Goal: Information Seeking & Learning: Compare options

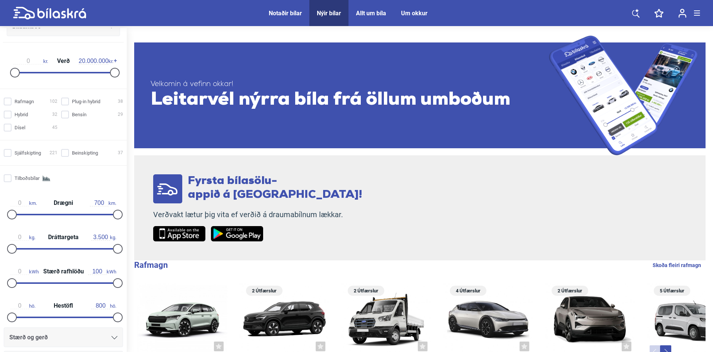
scroll to position [149, 0]
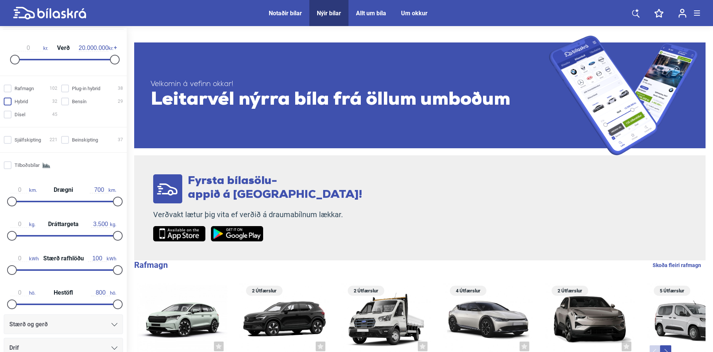
click at [8, 101] on input "Hybrid 32" at bounding box center [32, 102] width 54 height 8
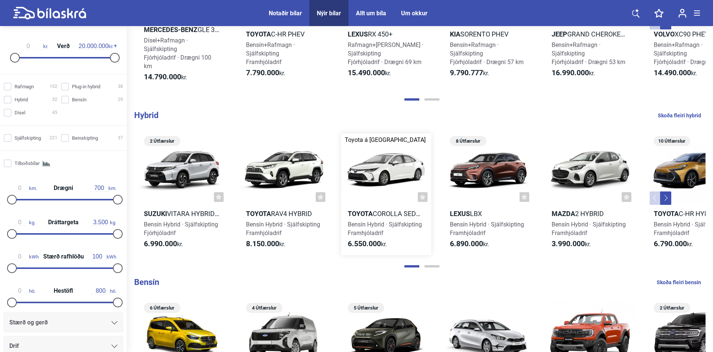
scroll to position [521, 0]
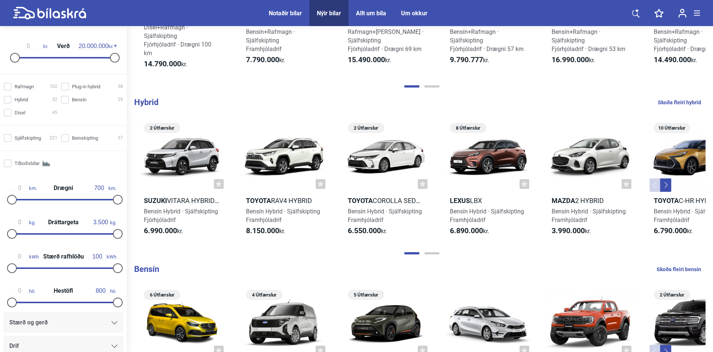
click at [663, 183] on button "Next" at bounding box center [665, 184] width 11 height 13
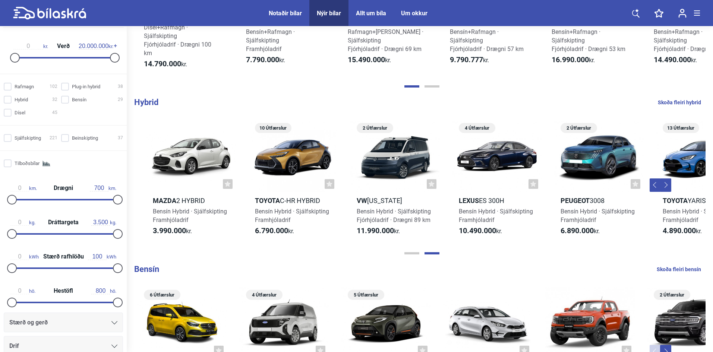
scroll to position [0, 438]
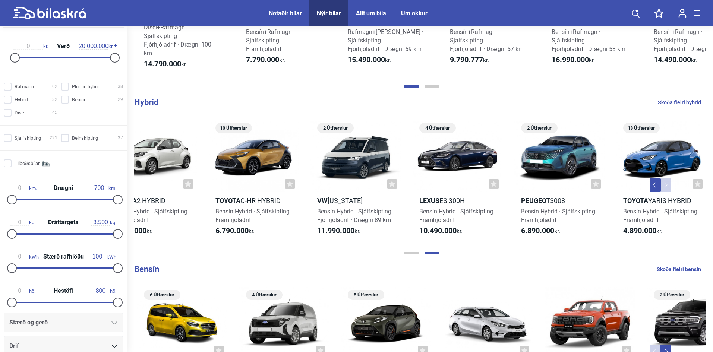
click at [676, 100] on link "Skoða fleiri hybrid" at bounding box center [678, 103] width 43 height 10
checkbox input "true"
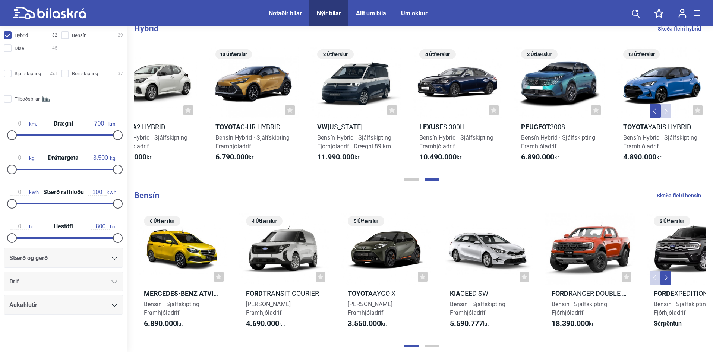
scroll to position [372, 0]
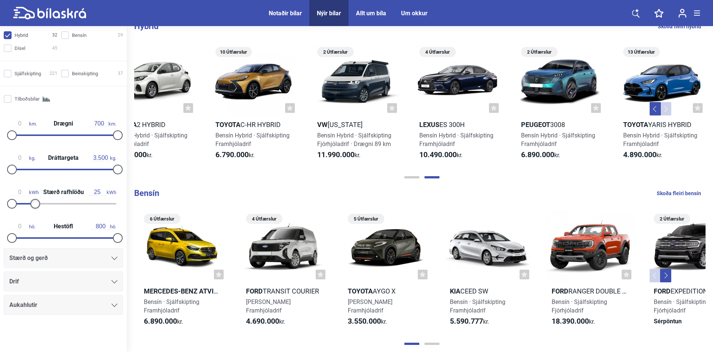
type input "26"
drag, startPoint x: 114, startPoint y: 204, endPoint x: 37, endPoint y: 200, distance: 76.8
click at [37, 200] on div at bounding box center [40, 204] width 10 height 10
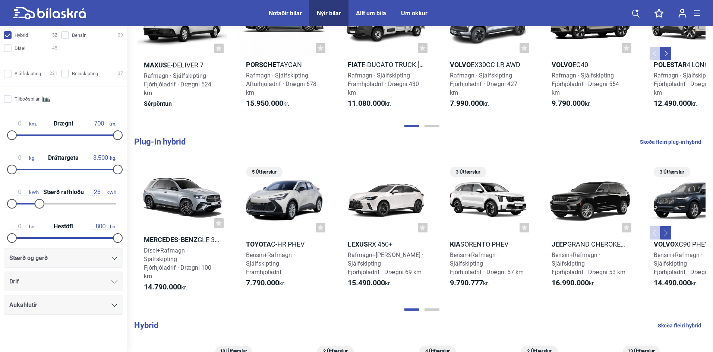
scroll to position [74, 0]
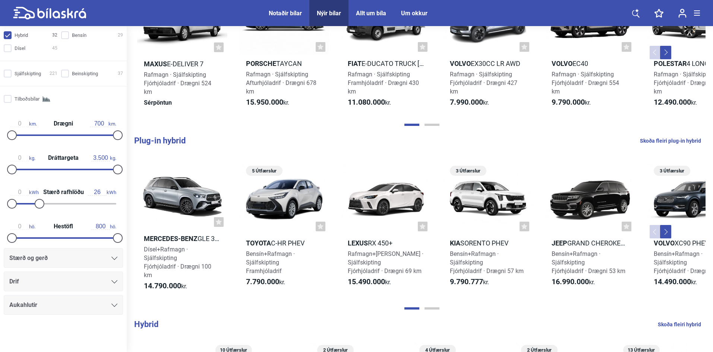
click at [111, 281] on icon at bounding box center [114, 281] width 6 height 3
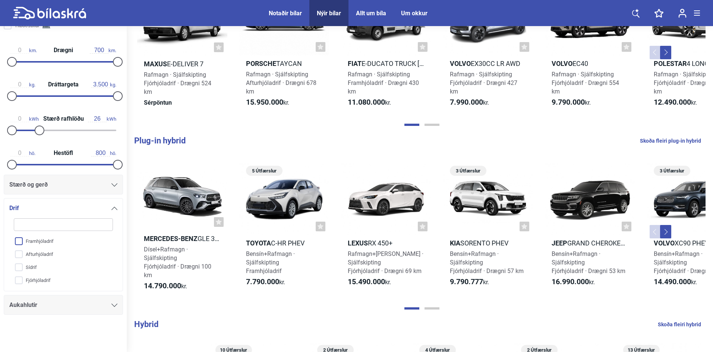
click at [23, 243] on input "Framhjóladrif" at bounding box center [59, 241] width 100 height 13
checkbox input "true"
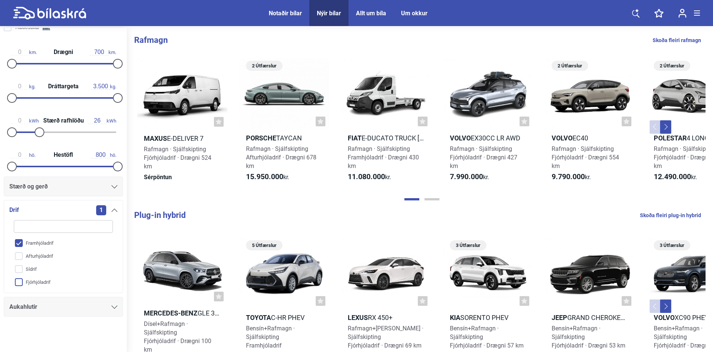
click at [20, 283] on input "Fjórhjóladrif" at bounding box center [59, 282] width 100 height 13
checkbox input "true"
click at [67, 335] on div at bounding box center [63, 339] width 127 height 30
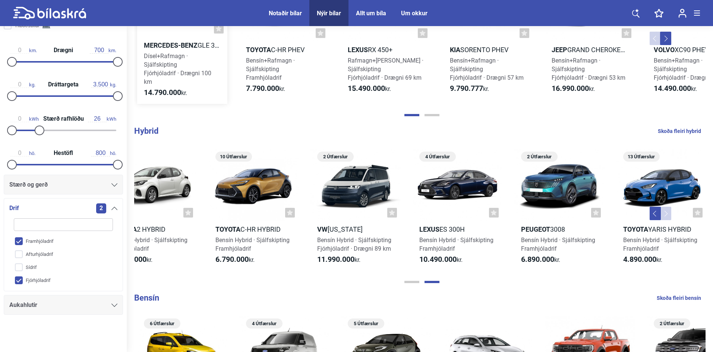
scroll to position [335, 0]
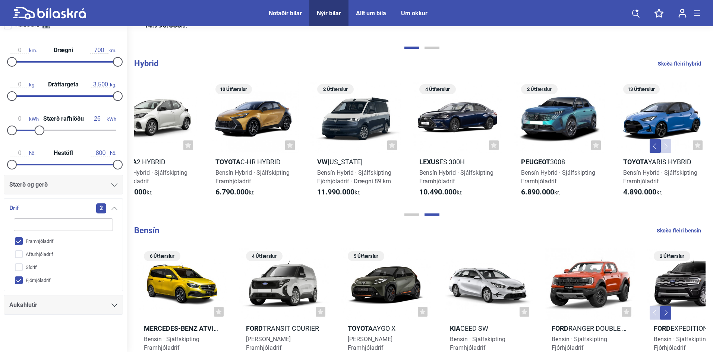
click at [152, 67] on b "Hybrid" at bounding box center [146, 63] width 24 height 9
click at [650, 146] on button "Previous" at bounding box center [654, 145] width 11 height 13
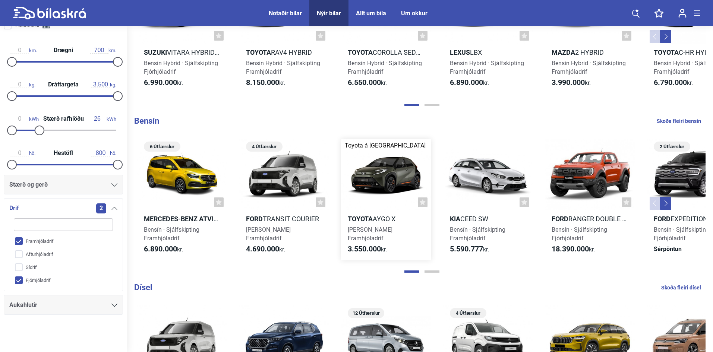
scroll to position [484, 0]
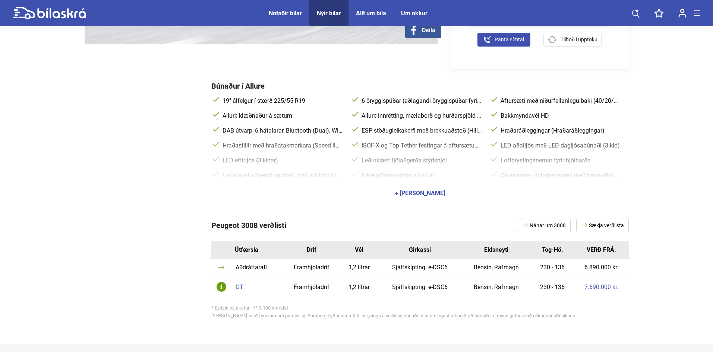
scroll to position [298, 0]
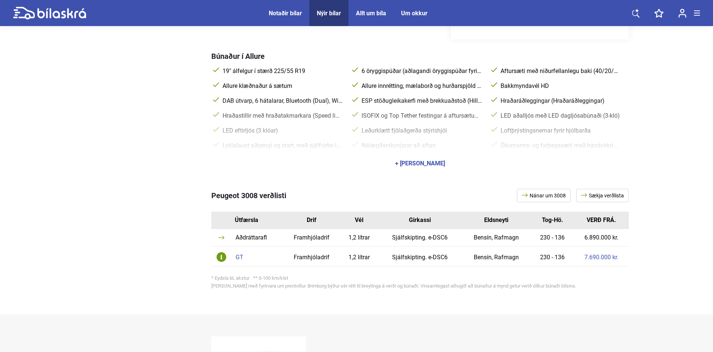
click at [413, 160] on font "+ [PERSON_NAME]" at bounding box center [420, 163] width 50 height 7
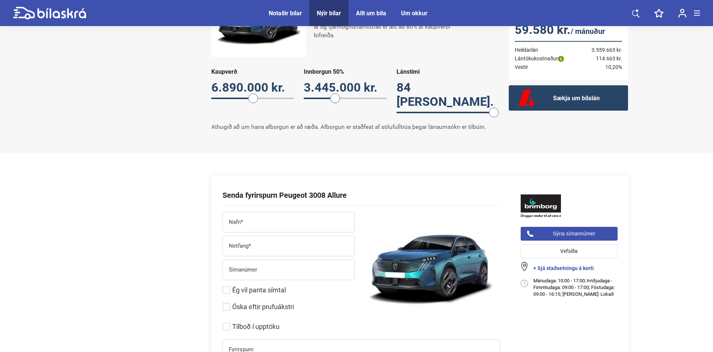
scroll to position [782, 0]
